Goal: Find specific page/section: Find specific page/section

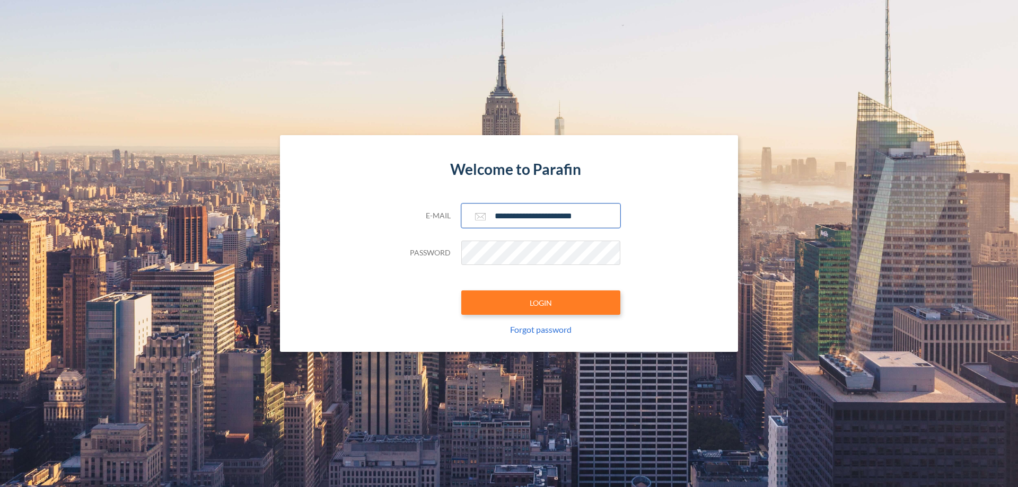
type input "**********"
click at [541, 303] on button "LOGIN" at bounding box center [540, 303] width 159 height 24
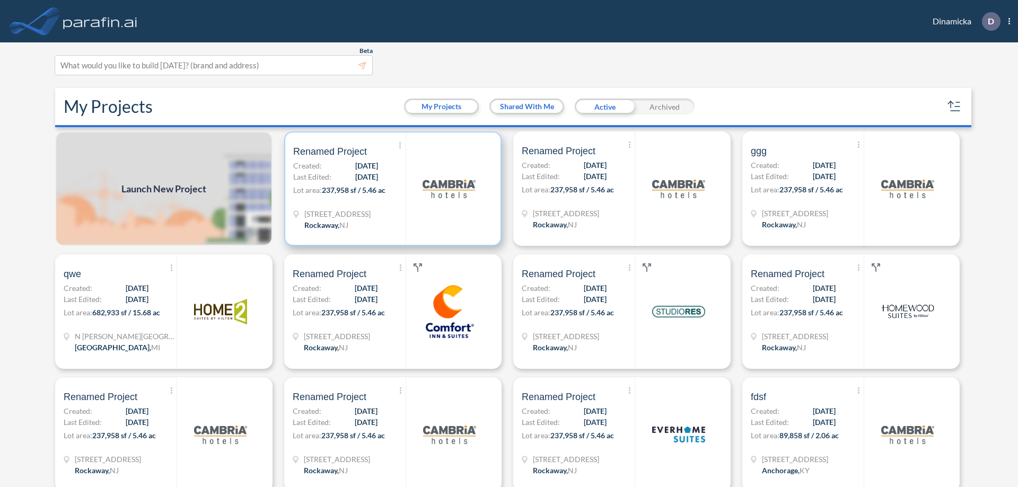
scroll to position [3, 0]
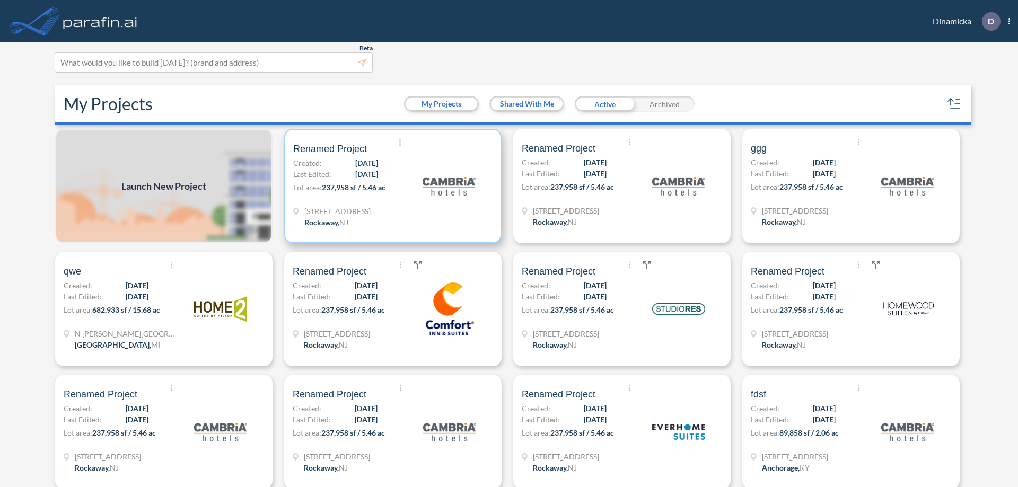
click at [391, 186] on p "Lot area: 237,958 sf / 5.46 ac" at bounding box center [349, 189] width 112 height 15
